Goal: Information Seeking & Learning: Learn about a topic

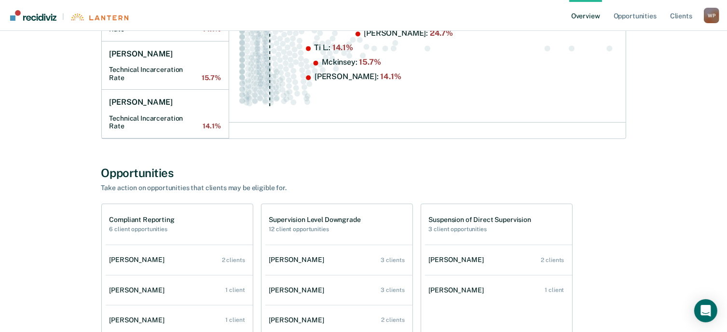
scroll to position [289, 0]
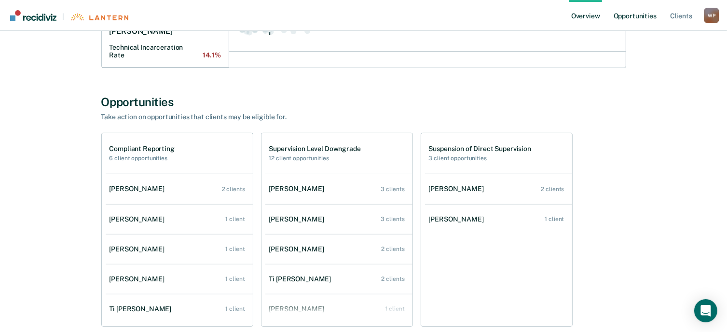
click at [631, 16] on link "Opportunities" at bounding box center [634, 15] width 47 height 31
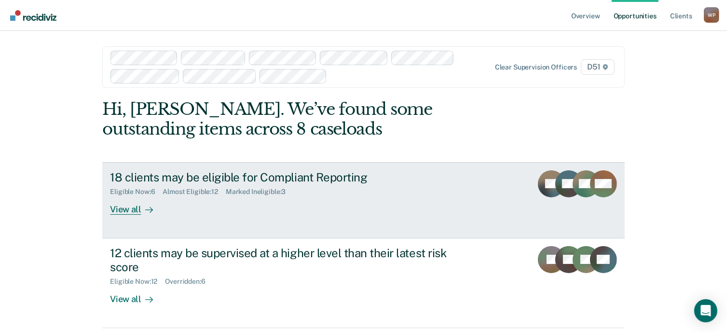
click at [120, 212] on div "View all" at bounding box center [137, 205] width 54 height 19
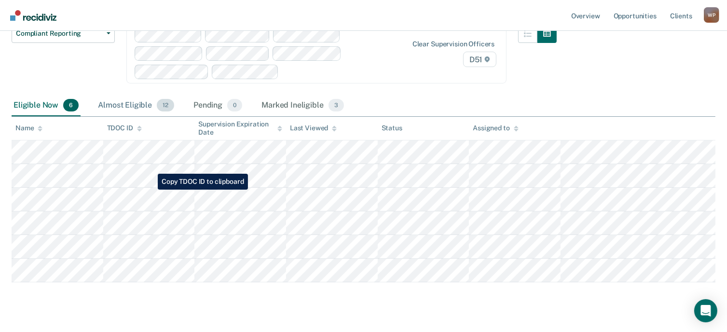
scroll to position [115, 0]
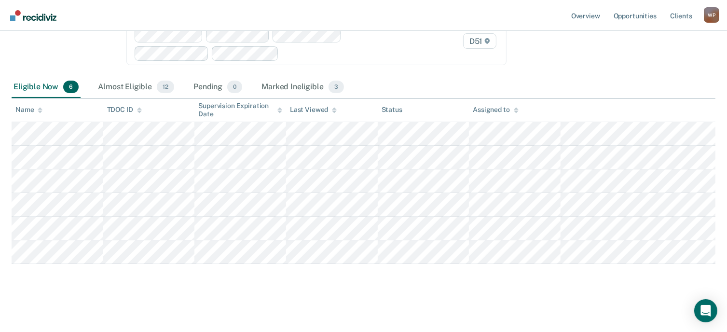
click at [545, 238] on tbody at bounding box center [364, 193] width 704 height 142
click at [513, 269] on div "Compliant Reporting Compliant Reporting is a level of supervision that uses an …" at bounding box center [364, 122] width 704 height 340
click at [547, 281] on div "Compliant Reporting Compliant Reporting is a level of supervision that uses an …" at bounding box center [364, 122] width 704 height 340
click at [424, 72] on div "Compliant Reporting Compliant Reporting Supervision Level Downgrade Suspension …" at bounding box center [284, 40] width 545 height 71
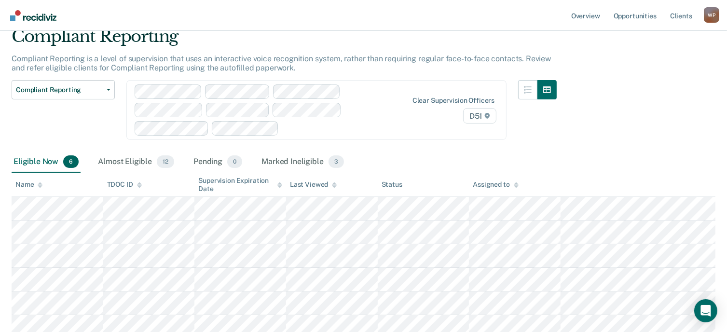
scroll to position [0, 0]
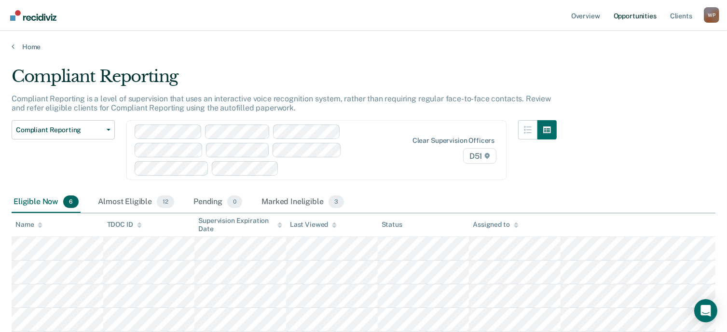
click at [630, 19] on link "Opportunities" at bounding box center [634, 15] width 47 height 31
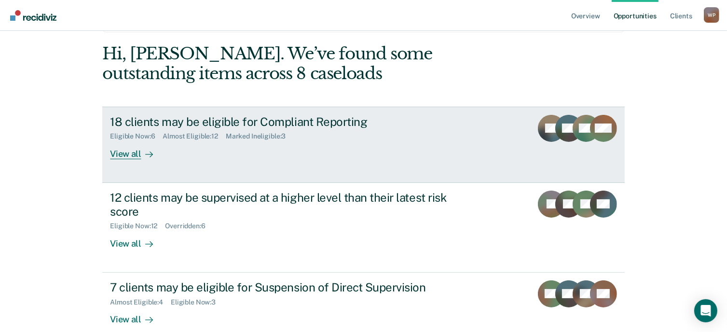
scroll to position [96, 0]
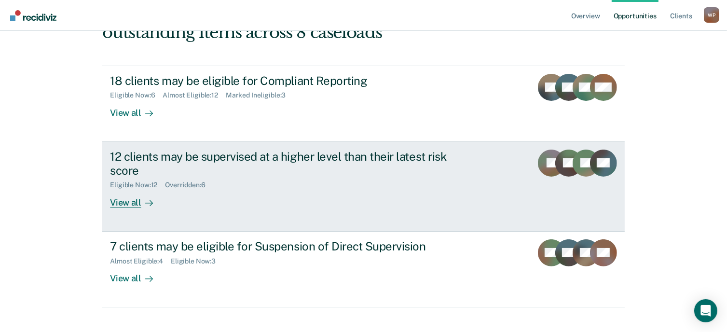
click at [130, 203] on div "View all" at bounding box center [137, 198] width 54 height 19
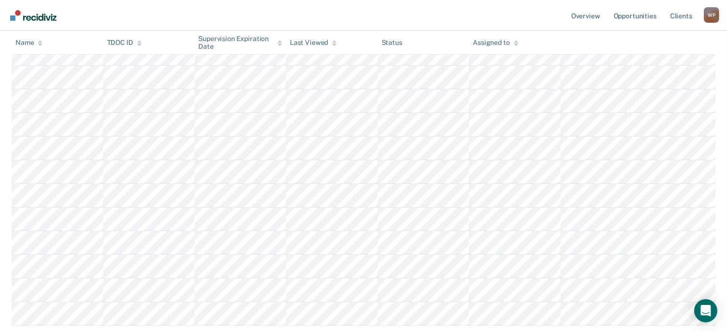
scroll to position [309, 0]
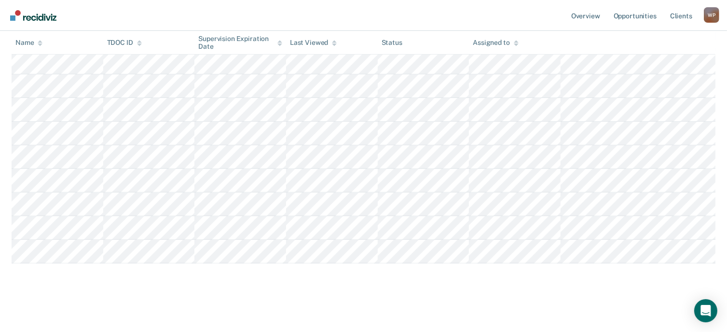
click at [537, 242] on tbody at bounding box center [364, 122] width 704 height 284
click at [592, 17] on link "Overview" at bounding box center [585, 15] width 33 height 31
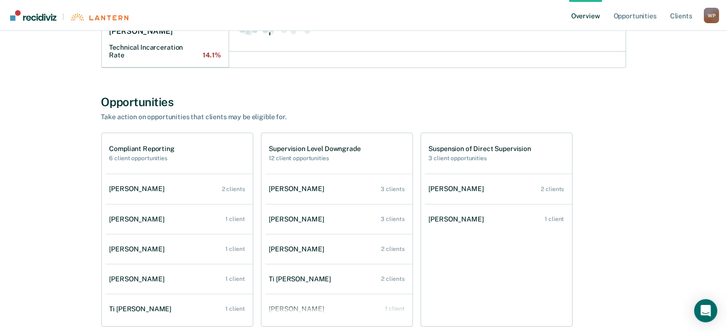
scroll to position [325, 0]
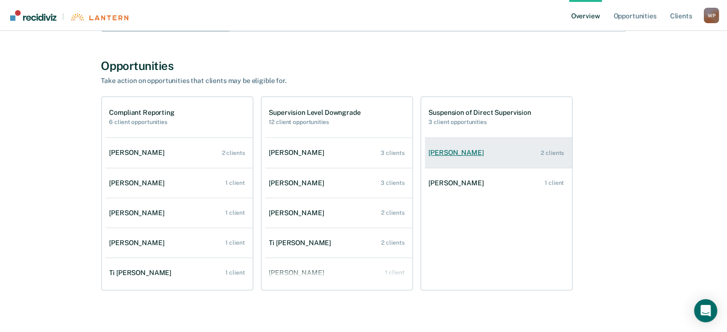
click at [460, 149] on div "[PERSON_NAME]" at bounding box center [458, 153] width 59 height 8
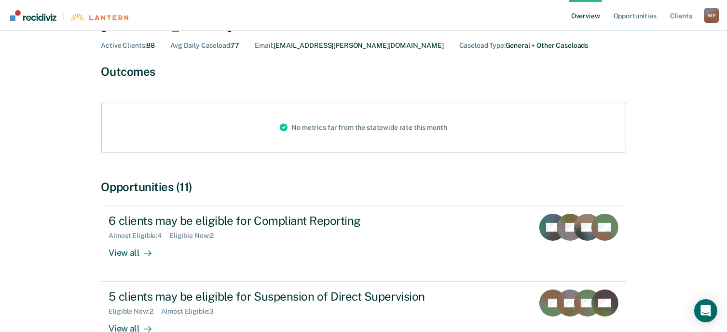
scroll to position [131, 0]
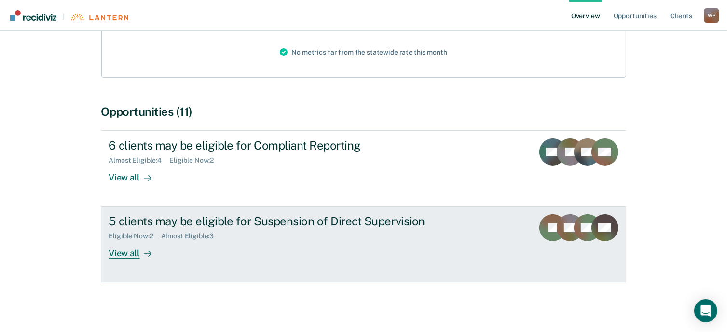
click at [132, 255] on div "View all" at bounding box center [136, 249] width 54 height 19
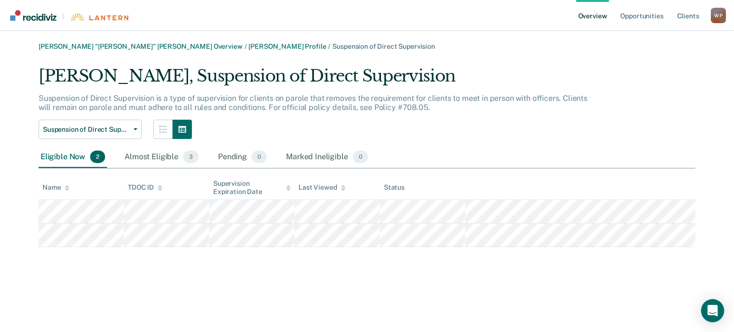
click at [426, 240] on tbody at bounding box center [367, 223] width 657 height 47
drag, startPoint x: 474, startPoint y: 195, endPoint x: 478, endPoint y: 185, distance: 10.4
click at [476, 191] on th at bounding box center [580, 188] width 230 height 24
click at [598, 15] on link "Overview" at bounding box center [592, 15] width 33 height 31
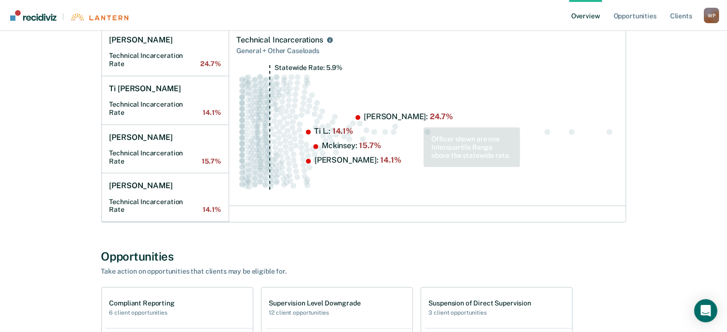
scroll to position [325, 0]
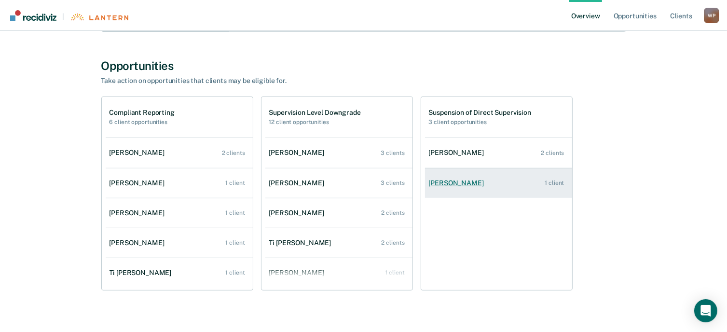
click at [440, 179] on div "[PERSON_NAME]" at bounding box center [458, 183] width 59 height 8
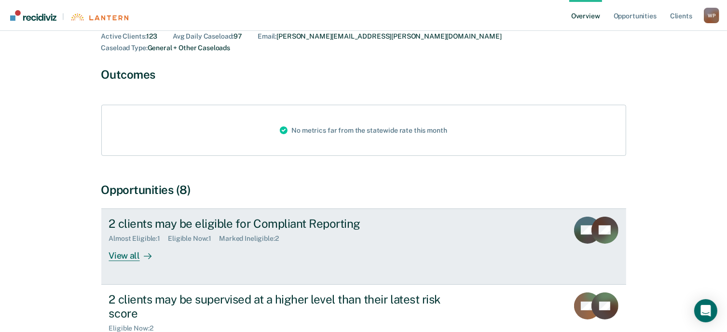
scroll to position [193, 0]
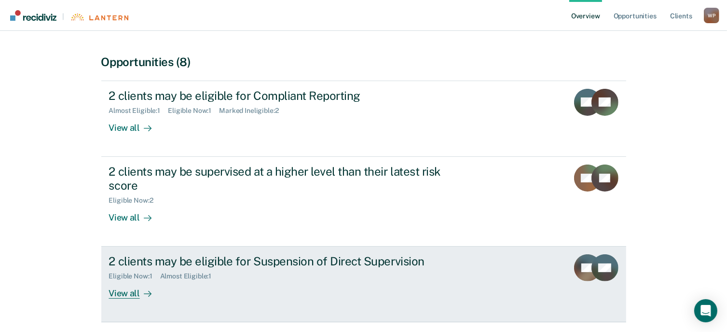
click at [135, 283] on div "View all" at bounding box center [136, 289] width 54 height 19
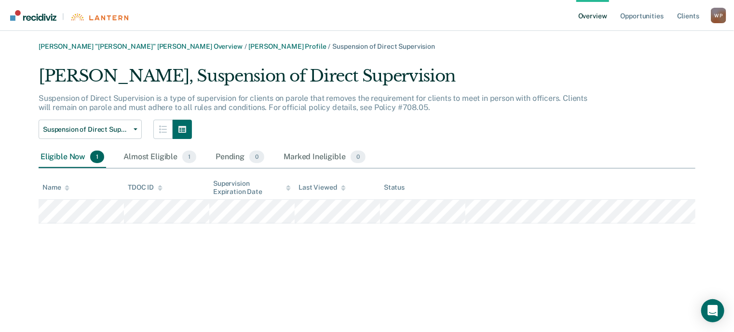
click at [383, 215] on tr at bounding box center [367, 212] width 657 height 24
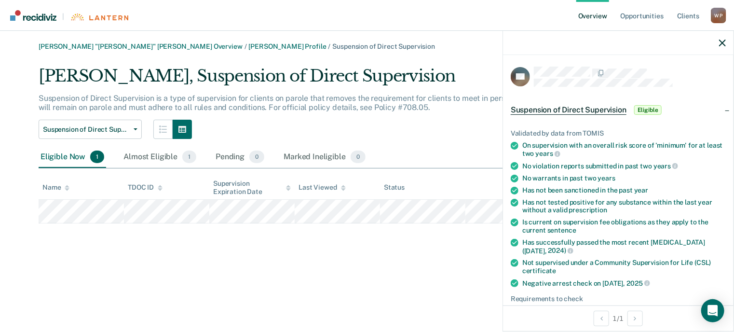
click at [434, 147] on div "Eligible Now 1 Almost Eligible 1 Pending 0 Marked Ineligible 0" at bounding box center [367, 158] width 657 height 22
drag, startPoint x: 719, startPoint y: 41, endPoint x: 710, endPoint y: 36, distance: 11.0
click at [712, 39] on div at bounding box center [618, 43] width 230 height 24
click at [651, 18] on link "Opportunities" at bounding box center [642, 15] width 47 height 31
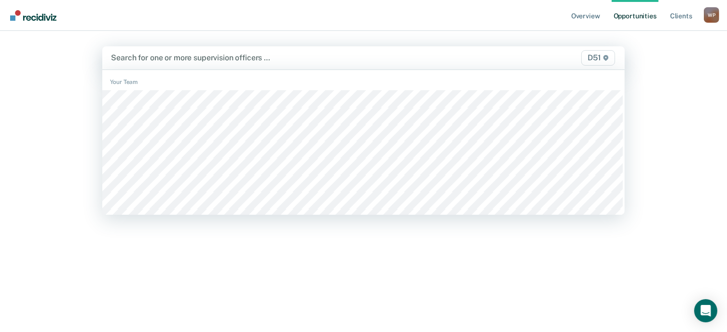
click at [167, 57] on div at bounding box center [287, 57] width 352 height 11
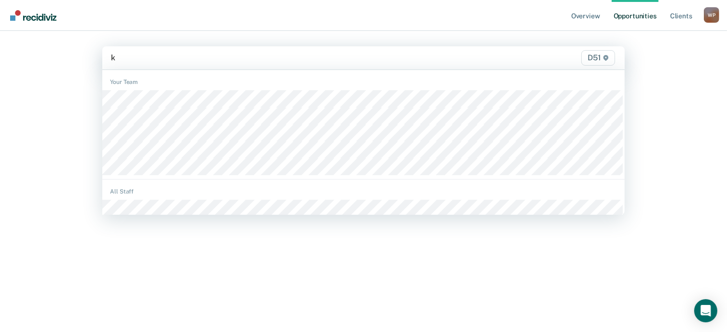
type input "kr"
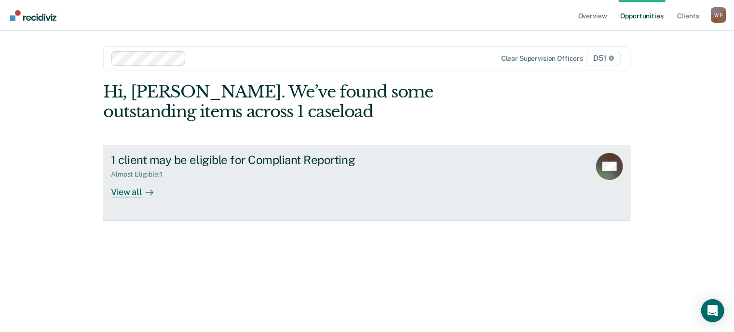
click at [130, 193] on div "View all" at bounding box center [138, 187] width 54 height 19
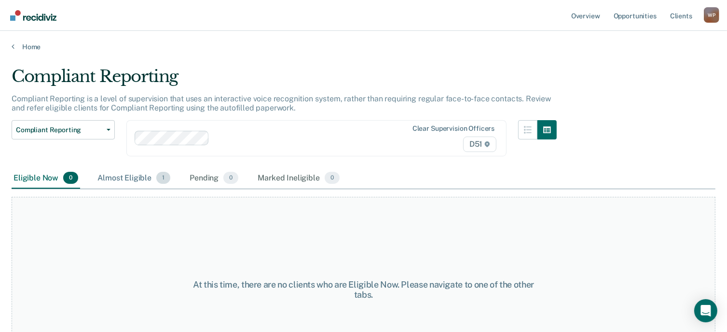
click at [127, 179] on div "Almost Eligible 1" at bounding box center [133, 178] width 77 height 21
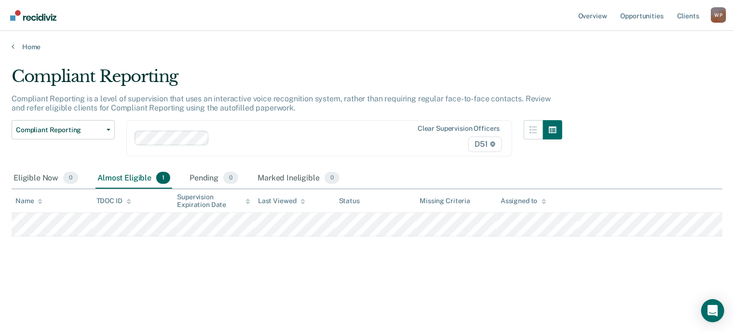
click at [551, 236] on tr at bounding box center [367, 225] width 711 height 24
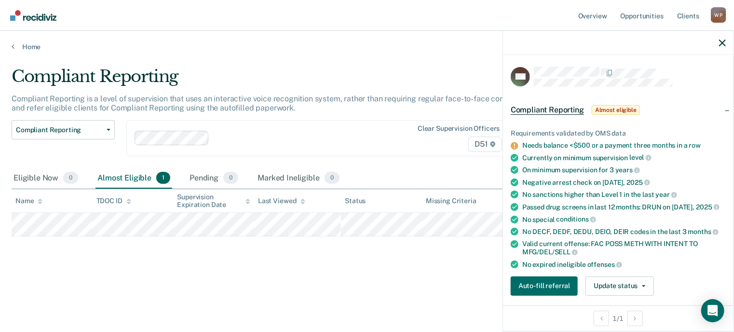
click at [411, 168] on div "Eligible Now 0 Almost Eligible 1 Pending 0 Marked Ineligible 0" at bounding box center [367, 179] width 711 height 22
click at [627, 17] on link "Opportunities" at bounding box center [642, 15] width 47 height 31
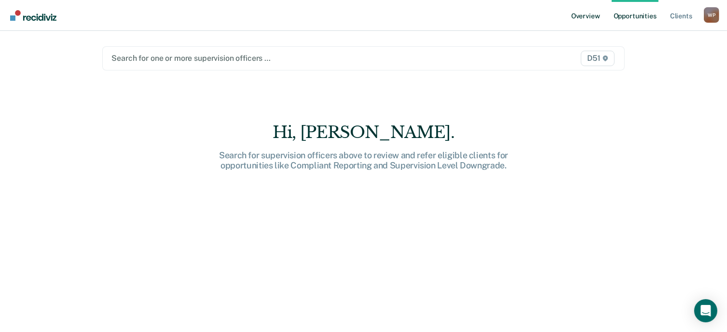
click at [588, 19] on link "Overview" at bounding box center [585, 15] width 33 height 31
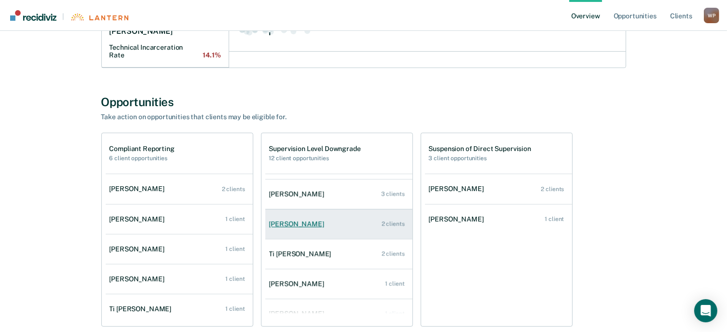
scroll to position [39, 0]
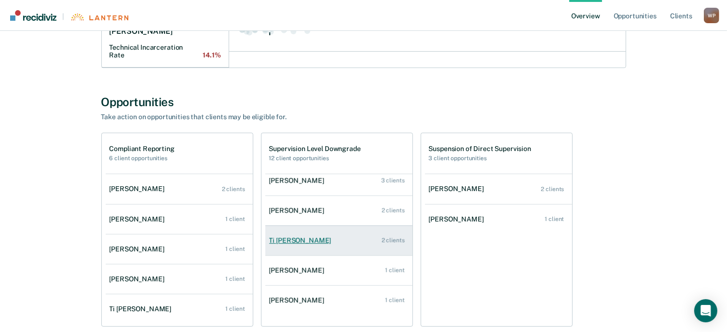
click at [299, 236] on div "Ti [PERSON_NAME]" at bounding box center [302, 240] width 66 height 8
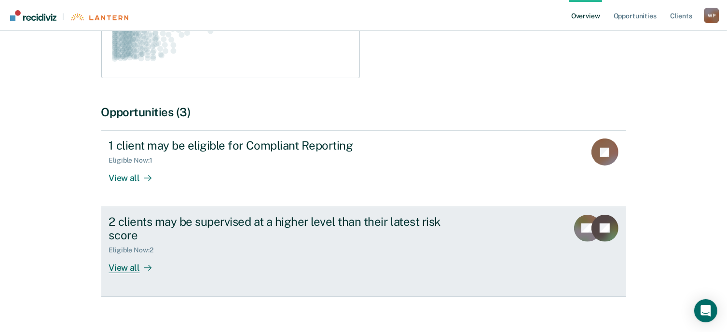
scroll to position [228, 0]
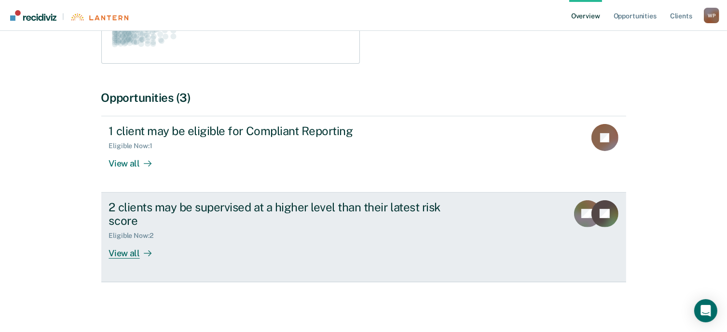
click at [128, 253] on div "View all" at bounding box center [136, 249] width 54 height 19
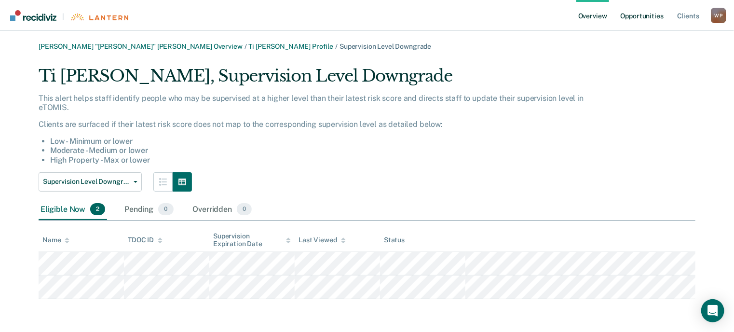
click at [629, 18] on link "Opportunities" at bounding box center [642, 15] width 47 height 31
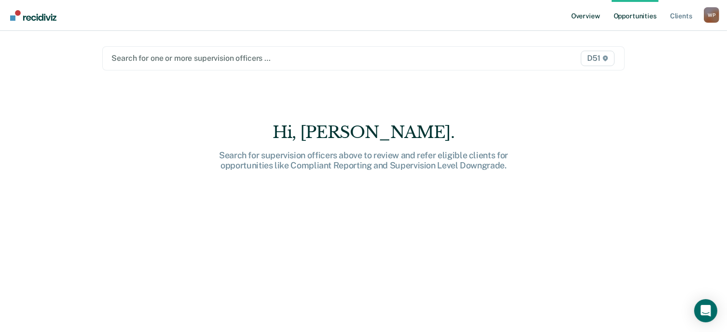
click at [588, 20] on link "Overview" at bounding box center [585, 15] width 33 height 31
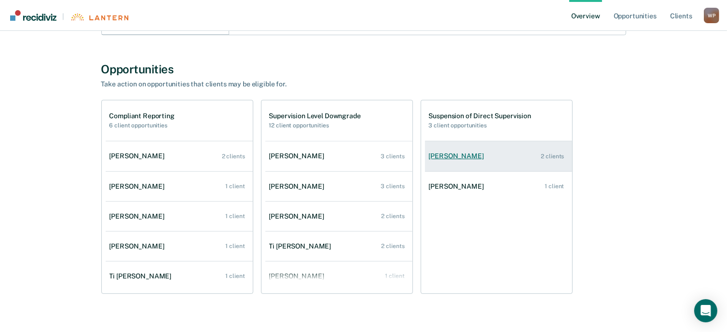
scroll to position [325, 0]
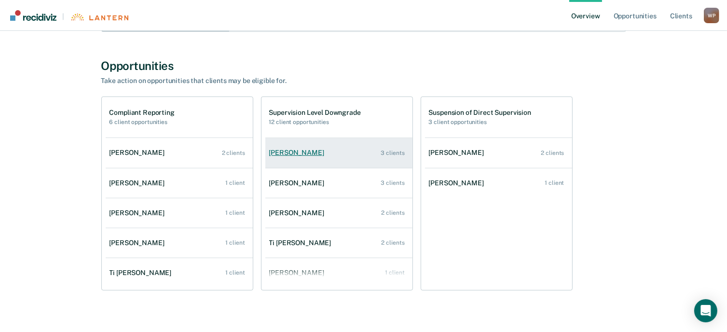
click at [303, 149] on div "[PERSON_NAME]" at bounding box center [298, 153] width 59 height 8
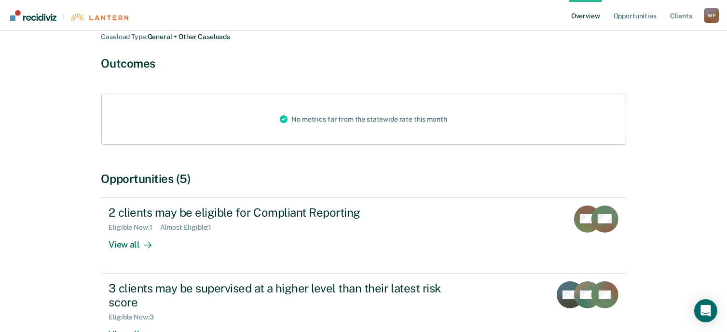
scroll to position [145, 0]
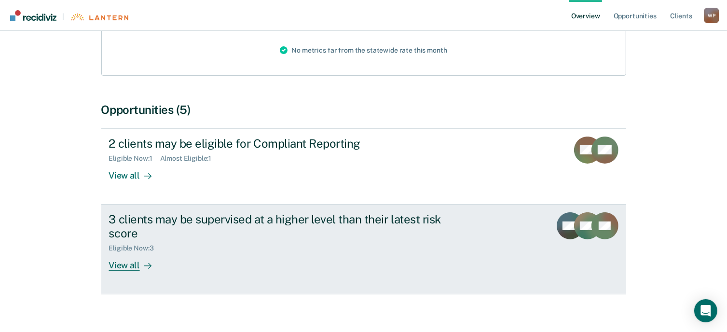
click at [122, 256] on div "View all" at bounding box center [136, 261] width 54 height 19
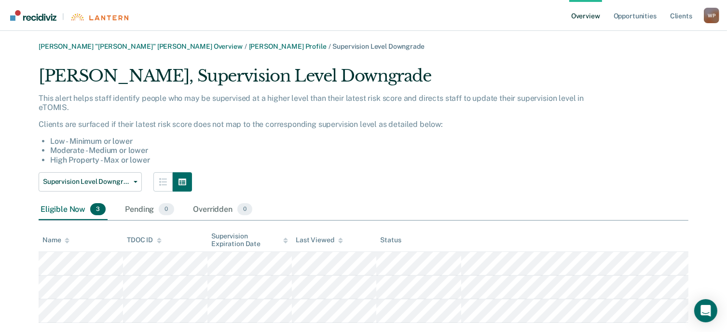
click at [589, 17] on link "Overview" at bounding box center [585, 15] width 33 height 31
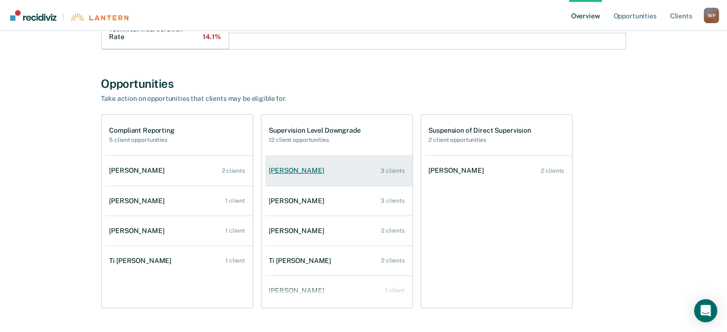
scroll to position [325, 0]
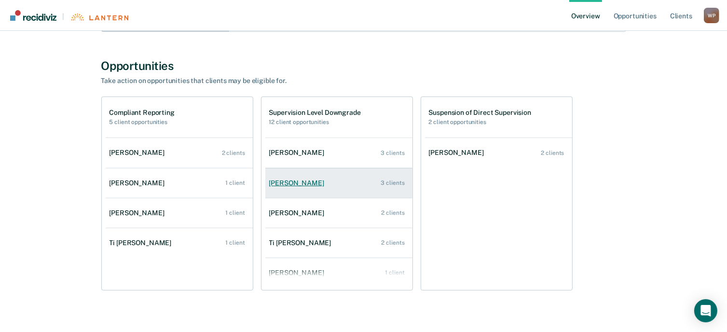
click at [305, 179] on div "[PERSON_NAME]" at bounding box center [298, 183] width 59 height 8
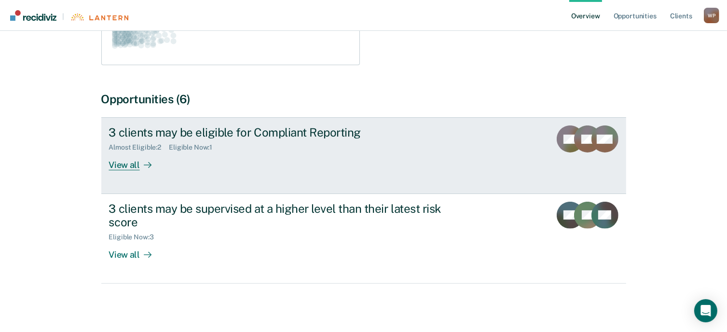
scroll to position [228, 0]
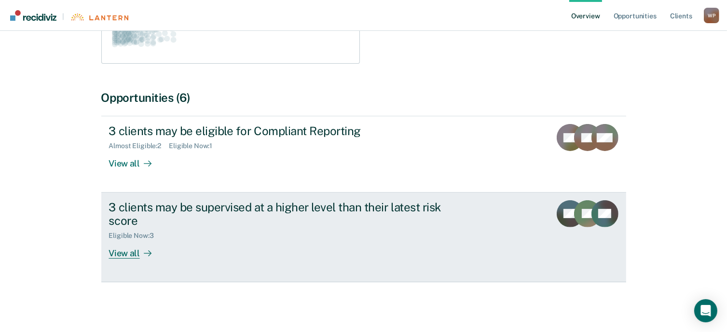
click at [133, 255] on div "View all" at bounding box center [136, 249] width 54 height 19
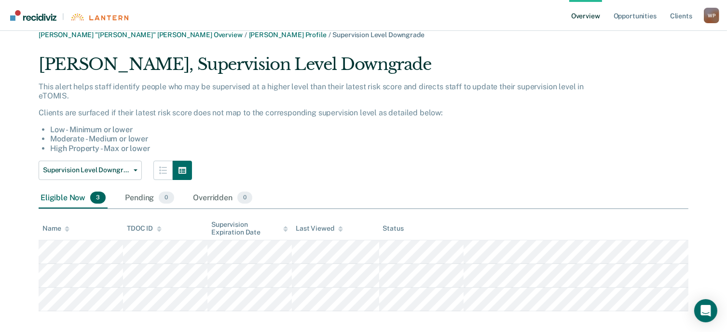
scroll to position [21, 0]
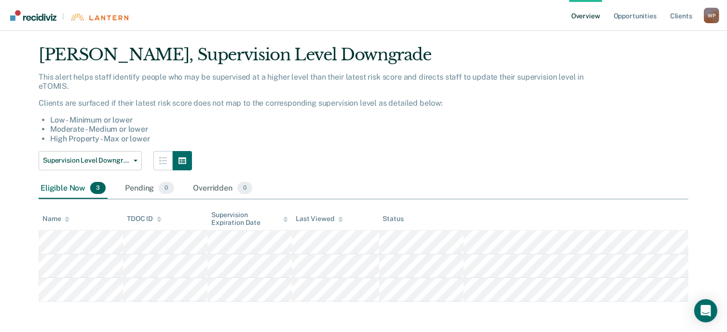
click at [591, 16] on link "Overview" at bounding box center [585, 15] width 33 height 31
